Goal: Find contact information: Find contact information

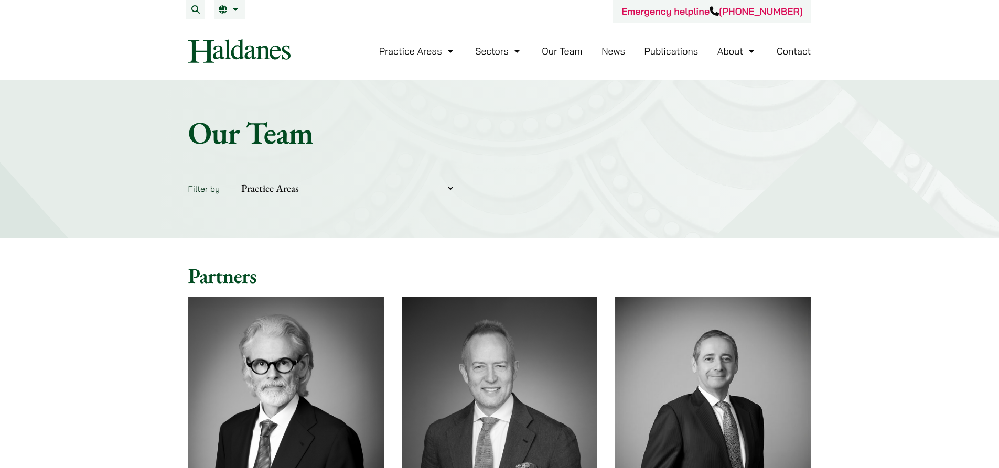
click at [782, 47] on link "Contact" at bounding box center [794, 51] width 35 height 12
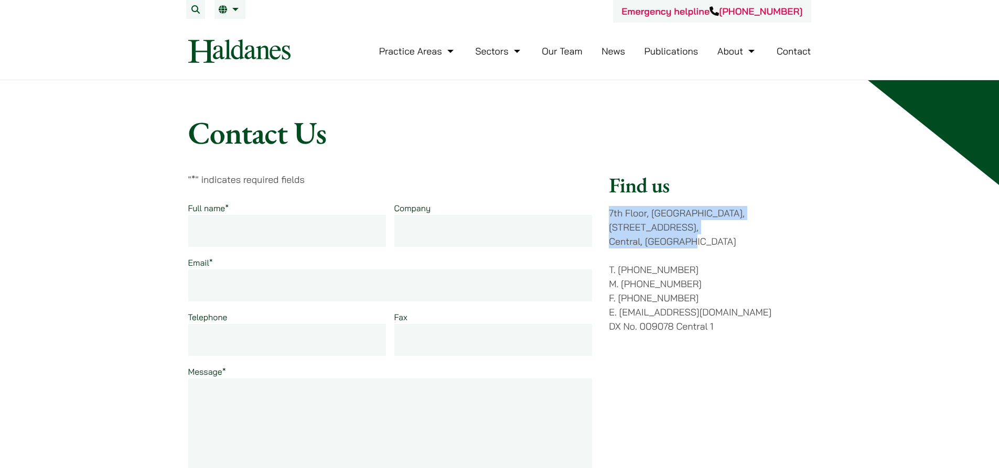
drag, startPoint x: 699, startPoint y: 229, endPoint x: 609, endPoint y: 219, distance: 90.2
click at [609, 219] on p "[STREET_ADDRESS]" at bounding box center [710, 227] width 202 height 42
click at [780, 103] on div "Contact Us " * " indicates required fields Full name * Company Email * Telephon…" at bounding box center [499, 474] width 999 height 788
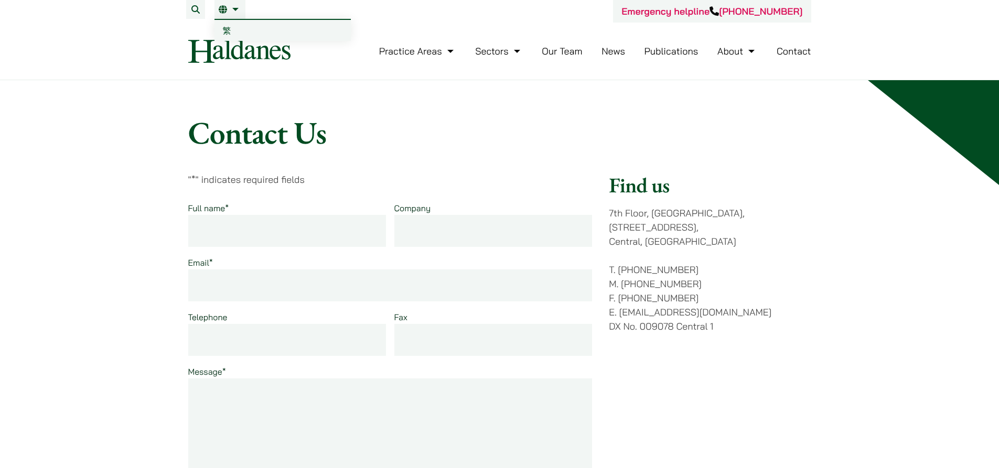
click at [234, 10] on link "EN" at bounding box center [230, 9] width 23 height 8
click at [228, 35] on span "繁" at bounding box center [227, 30] width 8 height 10
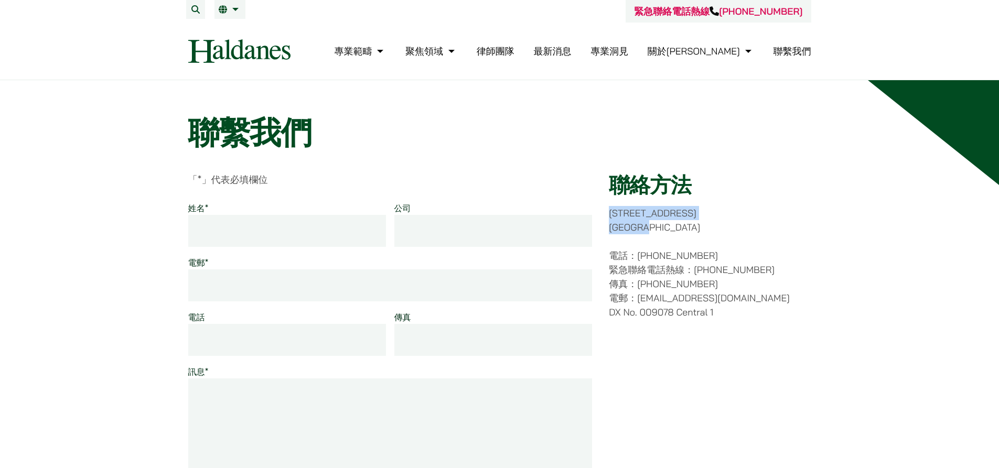
drag, startPoint x: 657, startPoint y: 225, endPoint x: 604, endPoint y: 207, distance: 55.9
click at [604, 207] on div "「 * 」代表必填欄位 姓名 * 公司 電郵 * 電話 傳真 訊息 * Phone 此欄位用作驗證填寫的資料是否正確，請勿修改。 提交 聯絡方法 香港中環都爹…" at bounding box center [499, 377] width 623 height 409
copy p "香港中環都爹利街十一號 律敦治大廈七樓"
